Goal: Find specific page/section: Find specific page/section

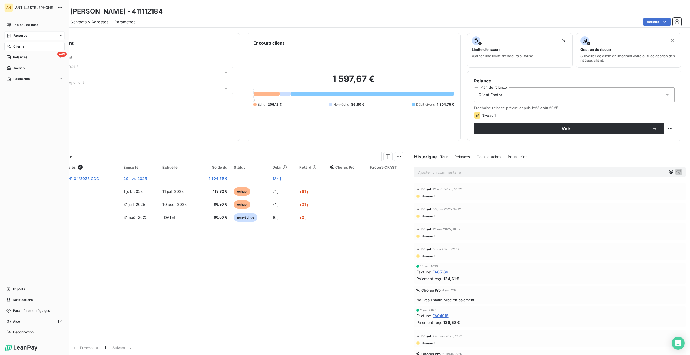
click at [23, 38] on span "Factures" at bounding box center [20, 35] width 14 height 5
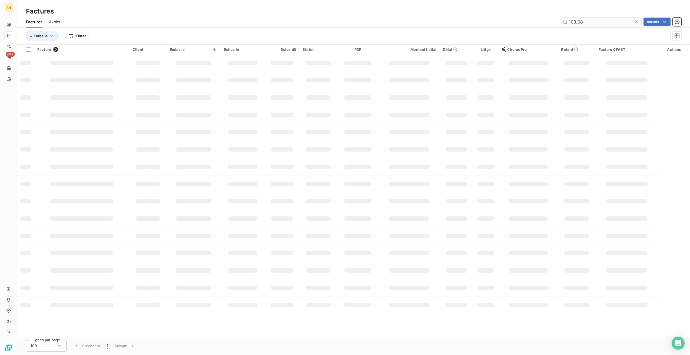
drag, startPoint x: 593, startPoint y: 21, endPoint x: 567, endPoint y: 20, distance: 25.7
click at [567, 20] on input "103,08" at bounding box center [600, 22] width 81 height 9
type input "250003027"
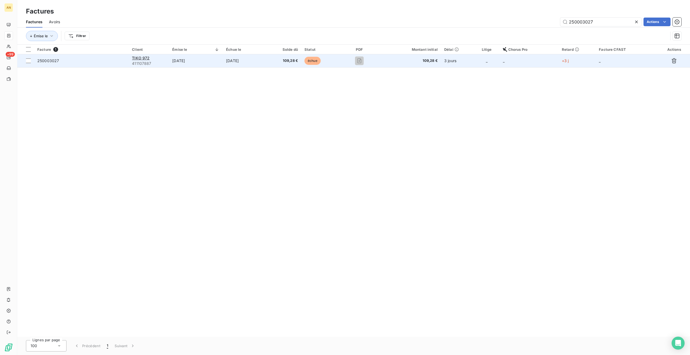
click at [271, 62] on td "109,28 €" at bounding box center [284, 60] width 34 height 13
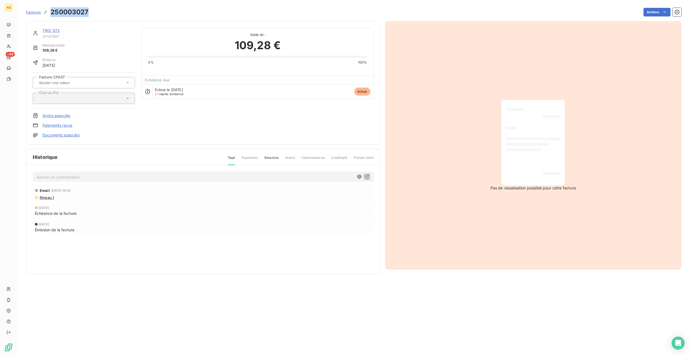
drag, startPoint x: 51, startPoint y: 12, endPoint x: 89, endPoint y: 13, distance: 37.9
click at [89, 13] on div "Factures 250003027 Actions" at bounding box center [353, 11] width 655 height 11
copy h3 "250003027"
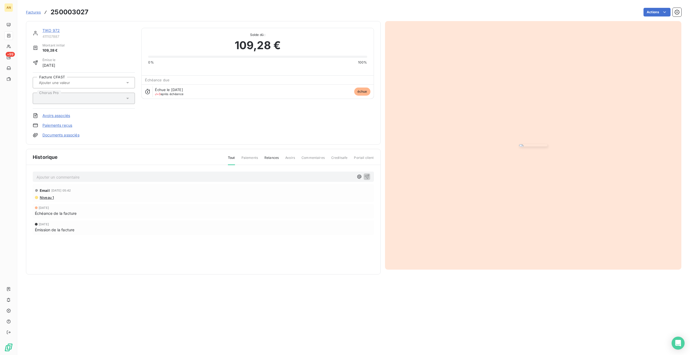
click at [48, 33] on div "TIKO 972" at bounding box center [88, 30] width 92 height 5
click at [49, 30] on link "TIKO 972" at bounding box center [50, 30] width 17 height 5
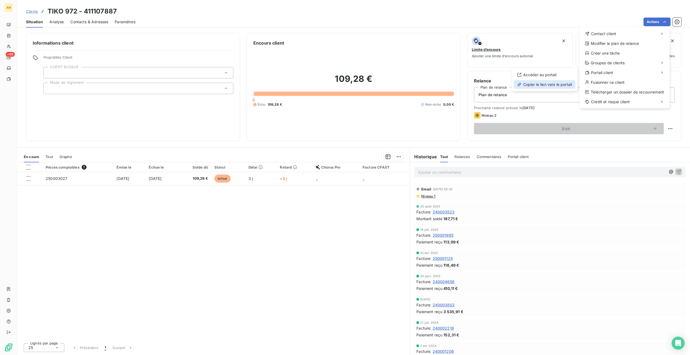
click at [557, 87] on div "Copier le lien vers le portail" at bounding box center [544, 84] width 61 height 9
